Goal: Task Accomplishment & Management: Manage account settings

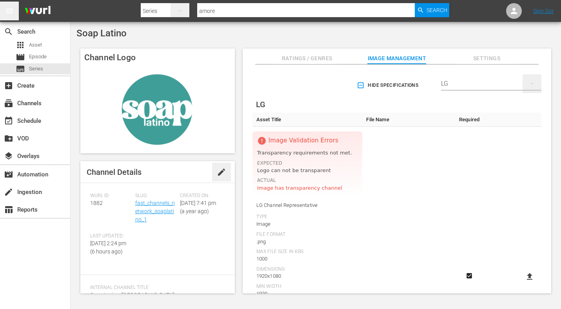
click at [428, 152] on td at bounding box center [408, 277] width 92 height 301
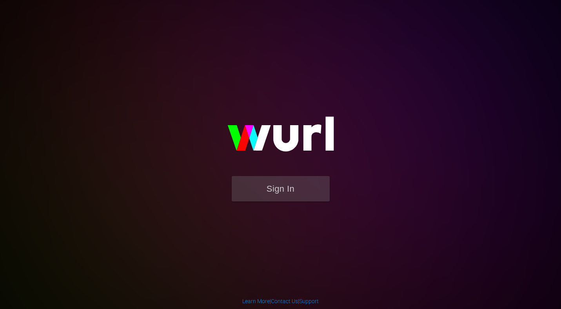
click at [302, 190] on button "Sign In" at bounding box center [281, 188] width 98 height 25
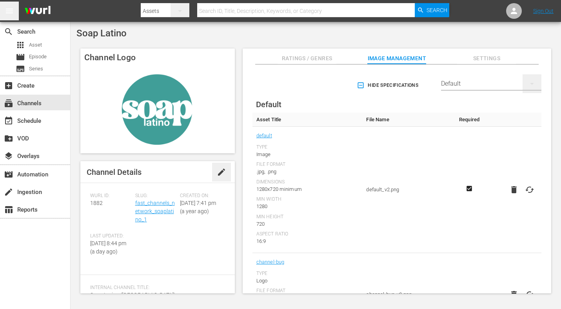
click at [453, 83] on div "Default" at bounding box center [491, 84] width 100 height 22
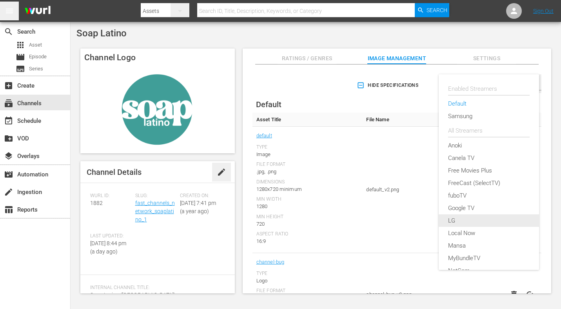
click at [472, 220] on div "LG" at bounding box center [488, 221] width 81 height 13
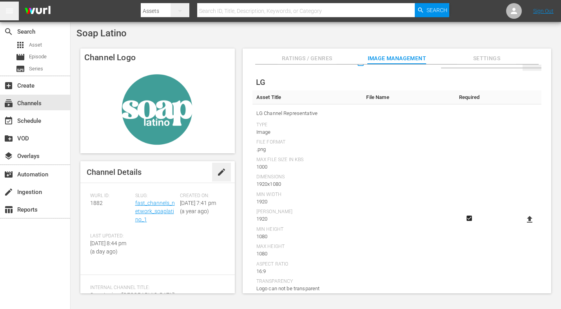
scroll to position [22, 0]
click at [527, 217] on icon at bounding box center [528, 220] width 5 height 7
click at [522, 227] on input "file" at bounding box center [521, 227] width 0 height 0
type input "C:\fakepath\AST - LG-ThumbnailOK2.png"
click at [37, 104] on div "subscriptions Channels" at bounding box center [22, 102] width 44 height 7
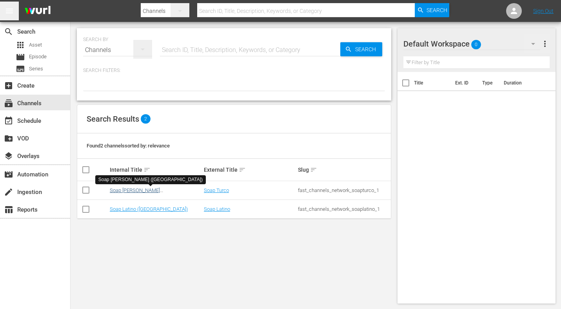
click at [130, 191] on link "Soap [PERSON_NAME] ([GEOGRAPHIC_DATA])" at bounding box center [136, 194] width 53 height 12
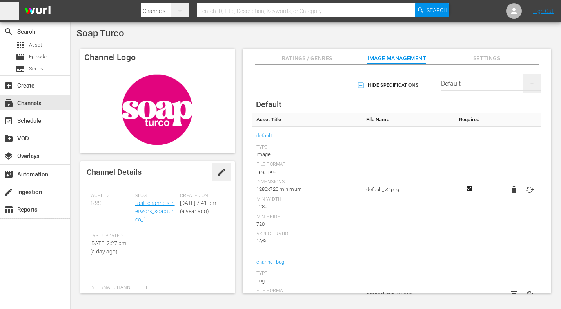
click at [469, 83] on div "Default" at bounding box center [491, 84] width 100 height 22
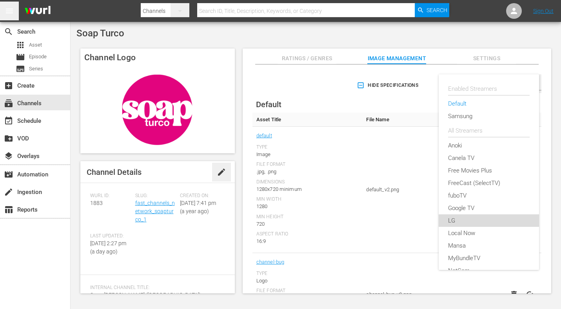
click at [471, 218] on div "LG" at bounding box center [488, 221] width 81 height 13
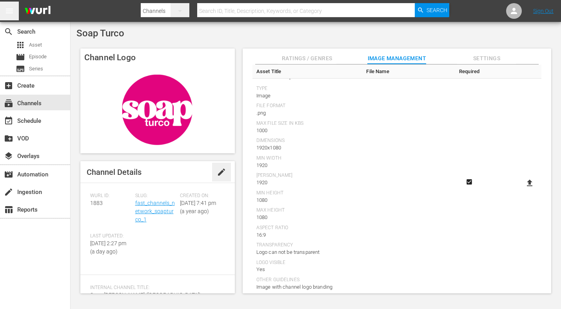
scroll to position [60, 0]
click at [528, 178] on icon at bounding box center [529, 182] width 9 height 9
click at [522, 189] on input "file" at bounding box center [521, 189] width 0 height 0
click at [528, 179] on icon at bounding box center [528, 182] width 5 height 7
click at [522, 189] on input "file" at bounding box center [521, 189] width 0 height 0
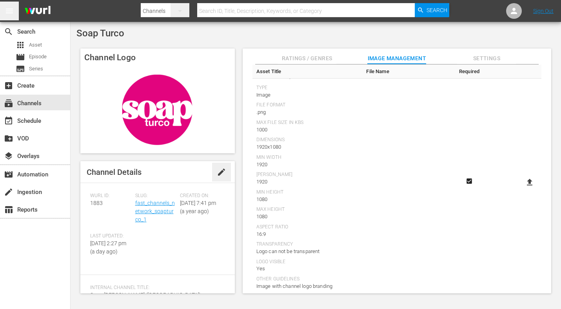
type input "C:\fakepath\LOML - LG-Thumbnail2.png"
click at [241, 36] on div "Soap Turco" at bounding box center [315, 33] width 478 height 11
click at [545, 10] on link "Sign Out" at bounding box center [543, 11] width 20 height 6
